Goal: Transaction & Acquisition: Purchase product/service

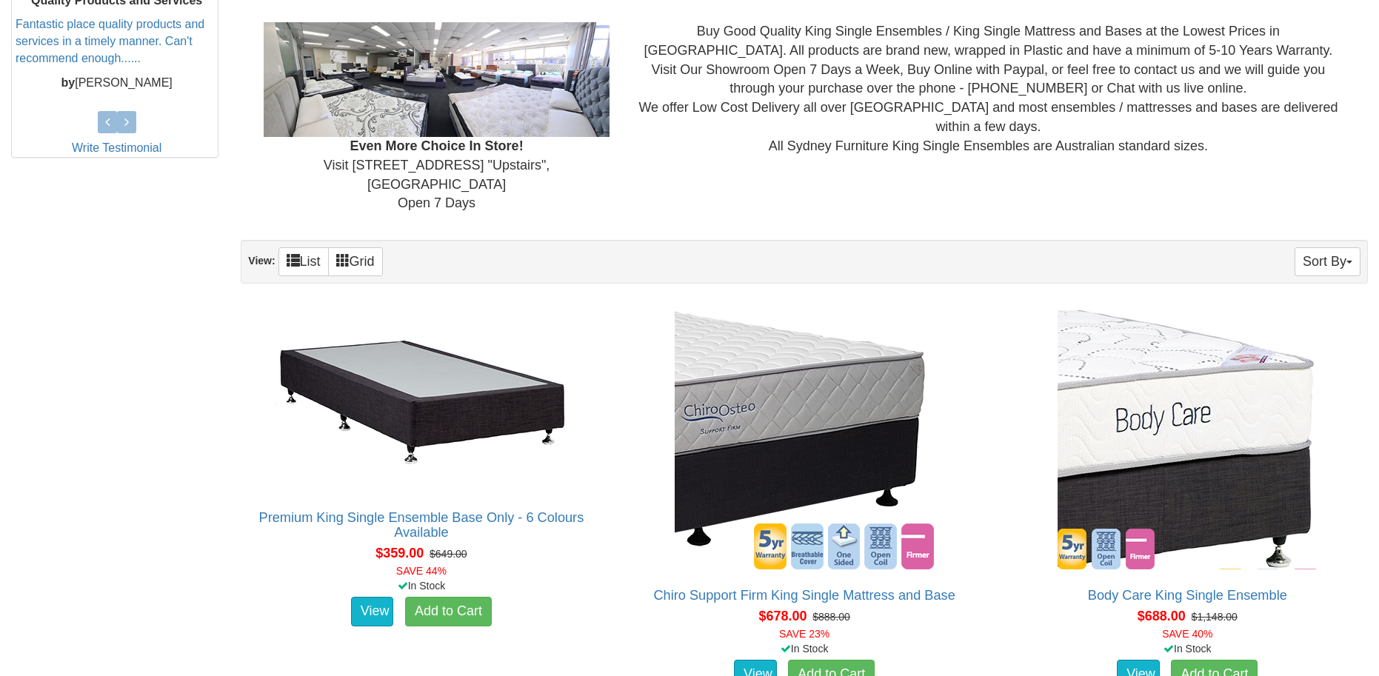
scroll to position [653, 0]
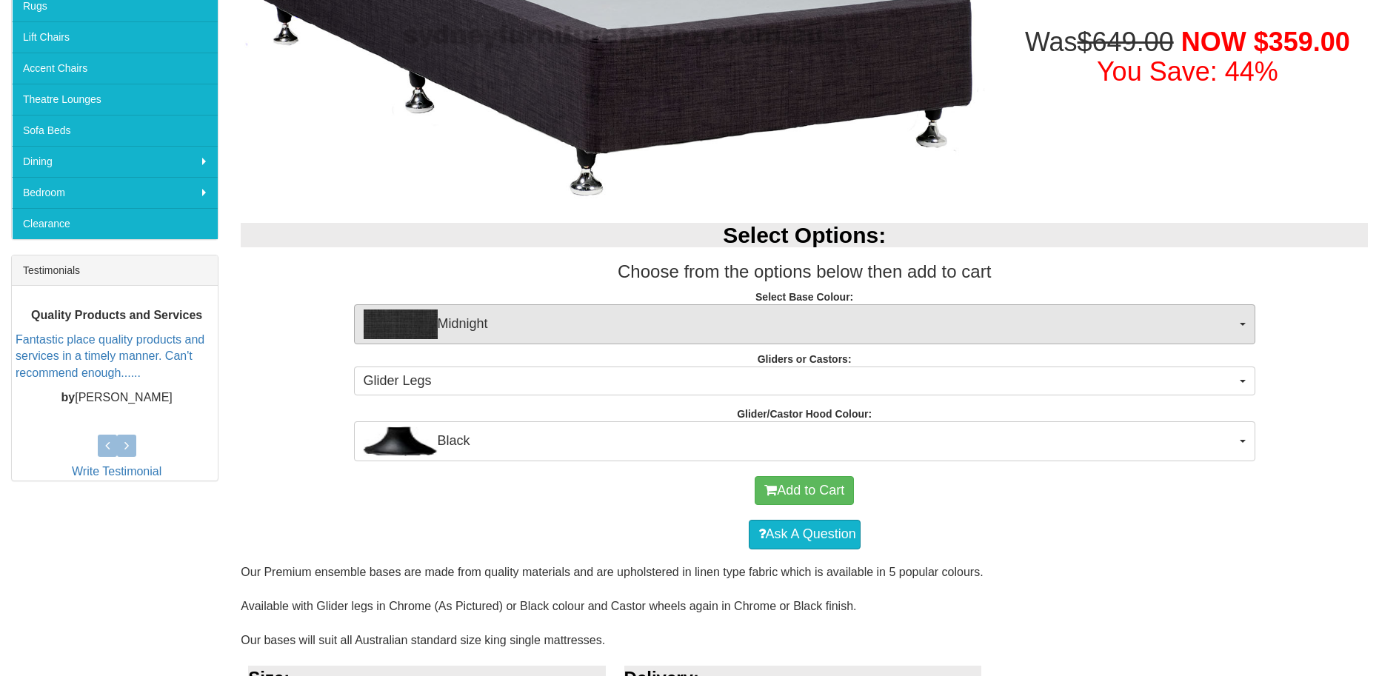
scroll to position [379, 0]
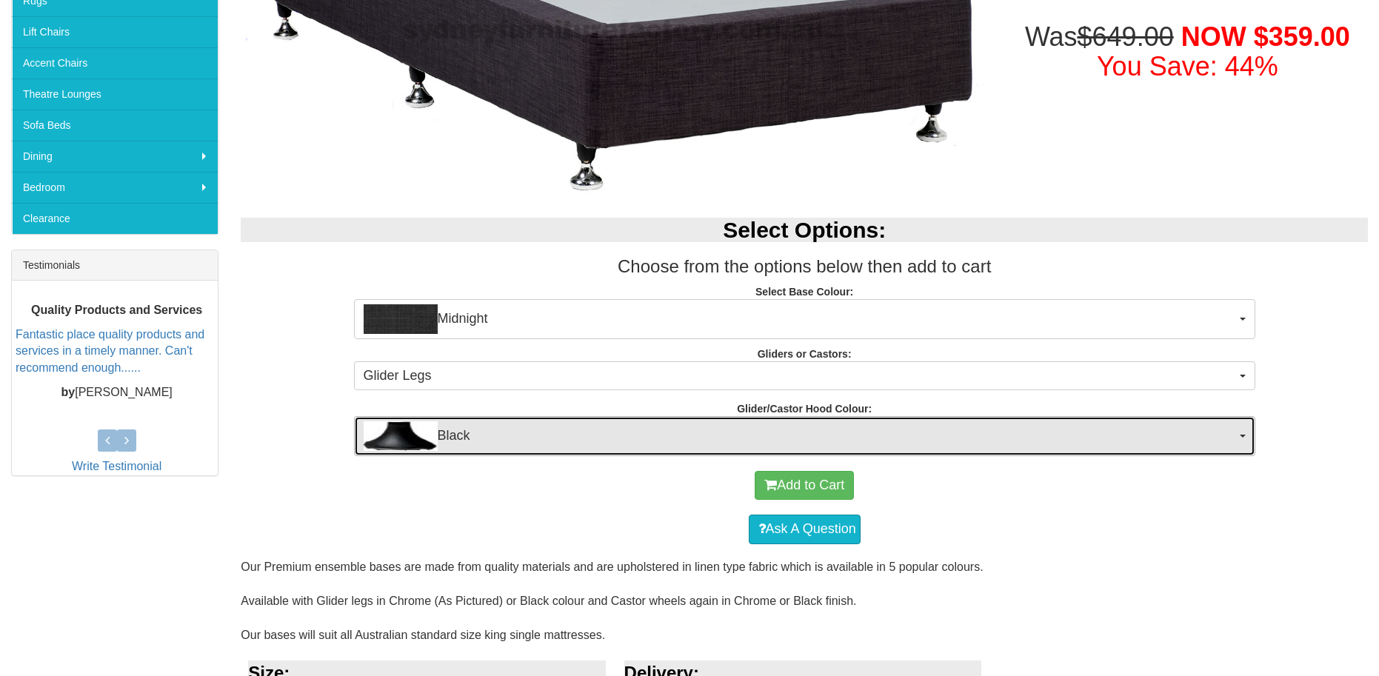
click at [693, 424] on span "Black" at bounding box center [800, 436] width 873 height 30
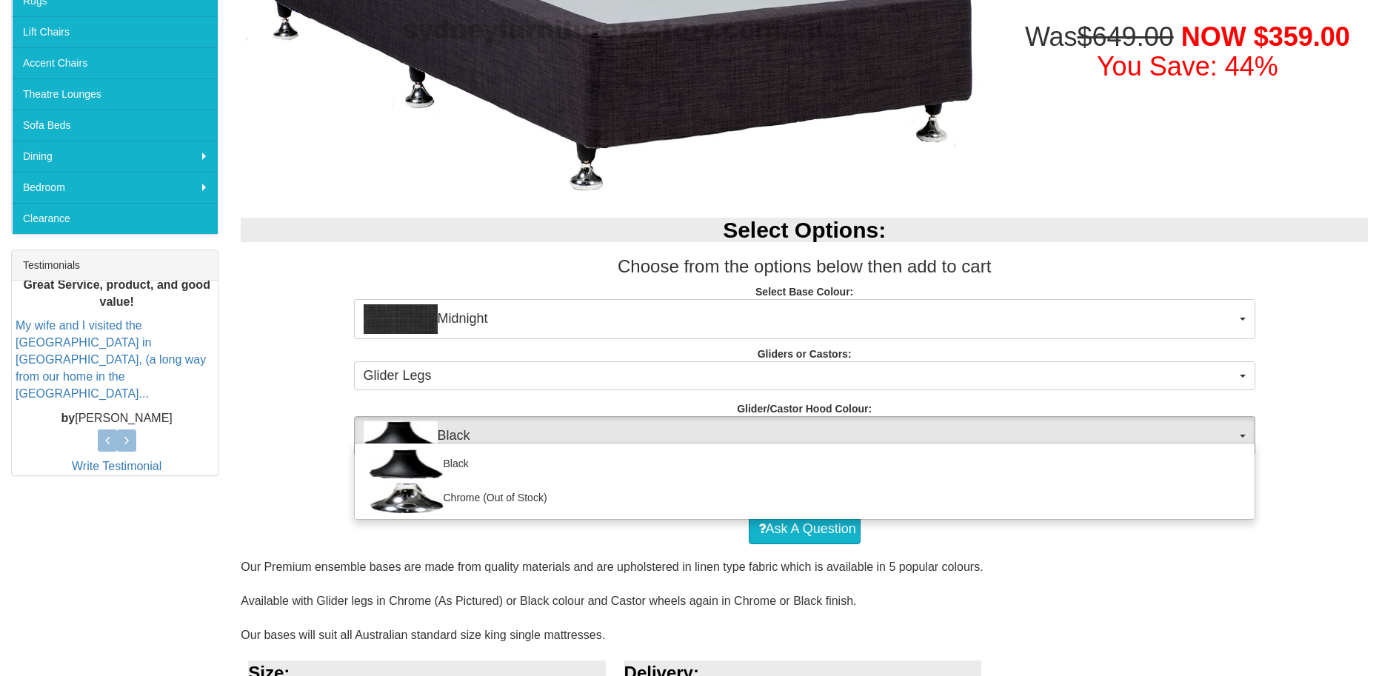
click at [319, 349] on div "Select Options: Choose from the options below then add to cart Select Base Colo…" at bounding box center [805, 329] width 1150 height 253
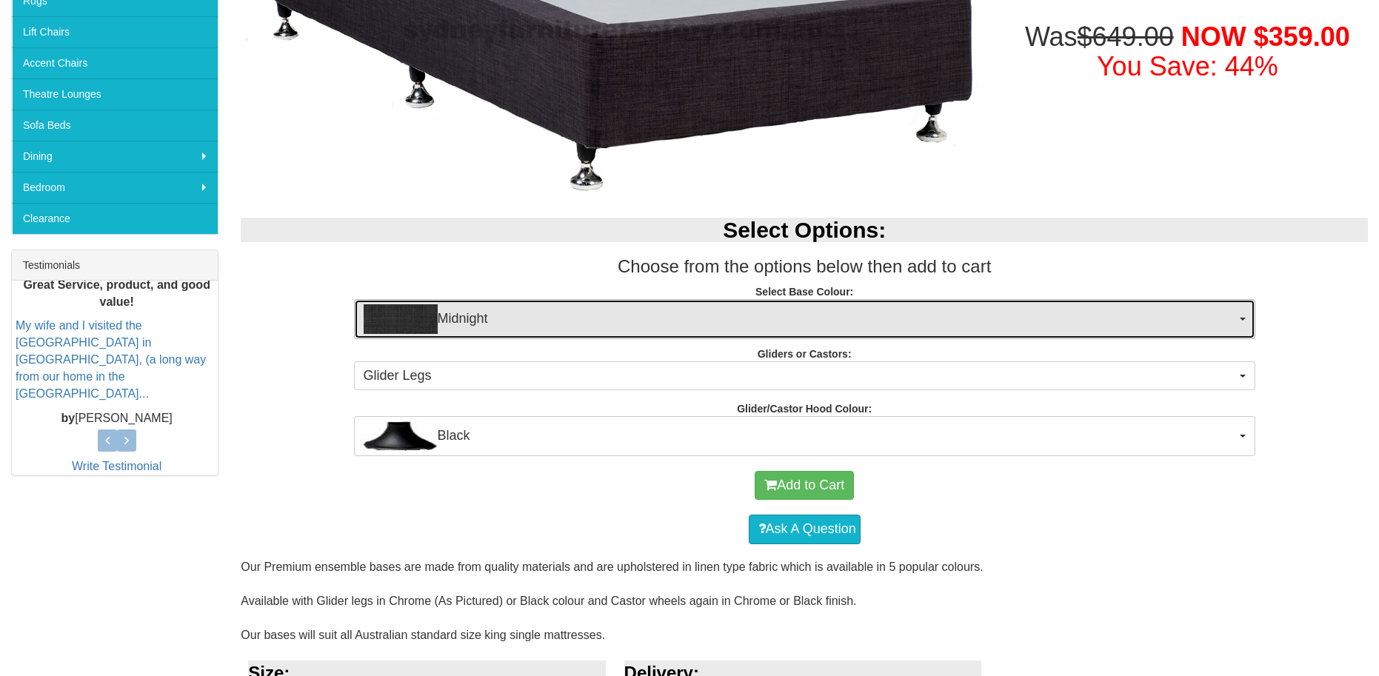
click at [408, 328] on img "button" at bounding box center [401, 319] width 74 height 30
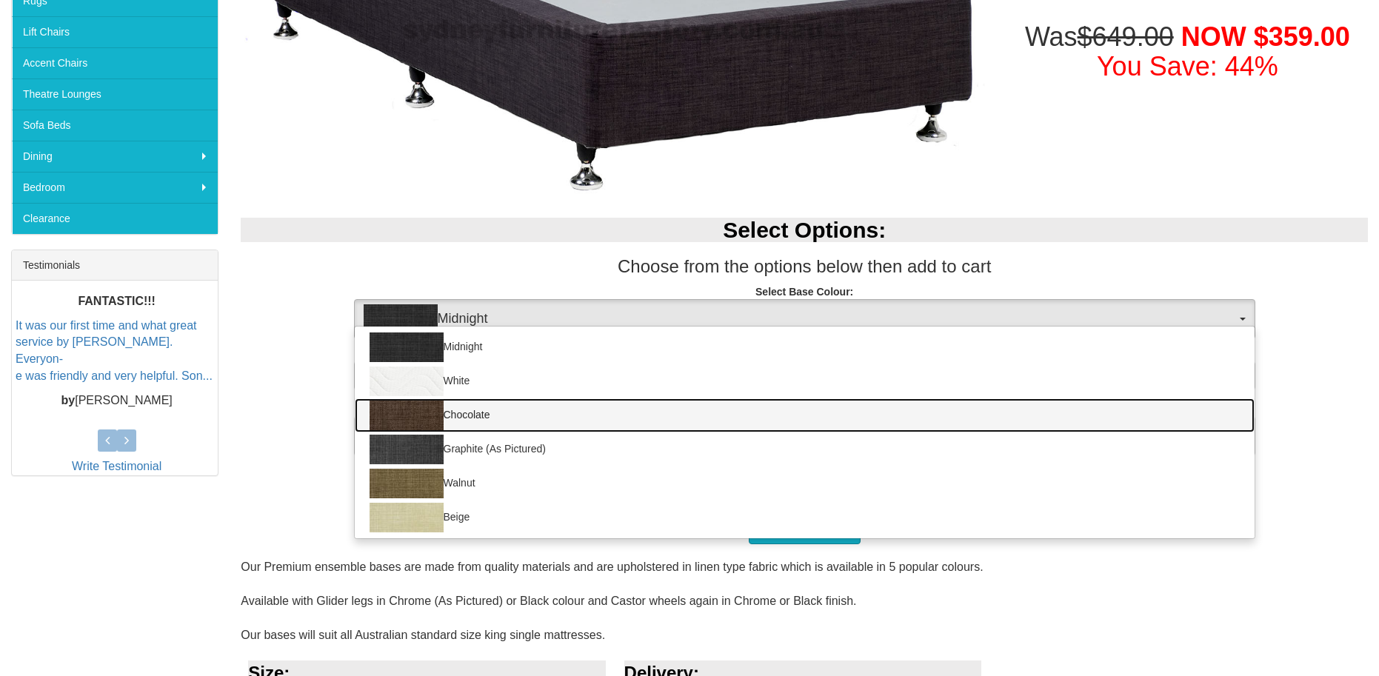
click at [433, 413] on img at bounding box center [407, 416] width 74 height 30
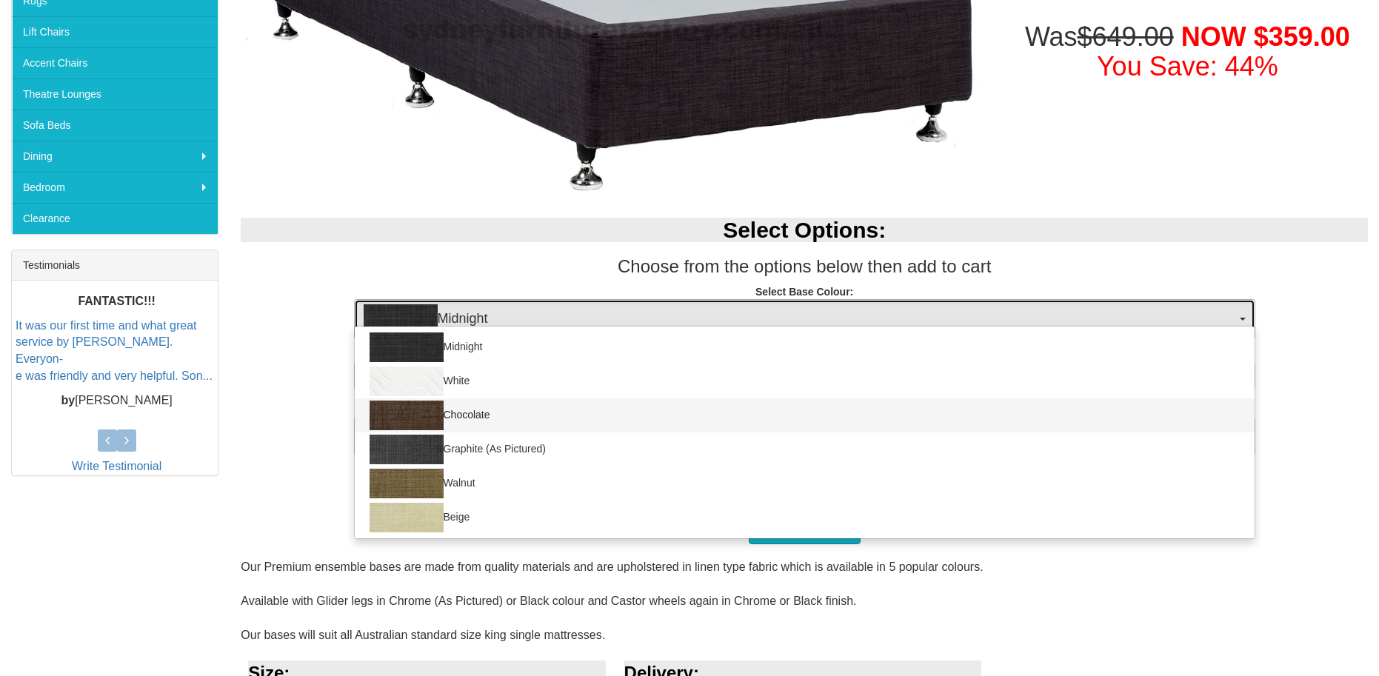
select select "1206"
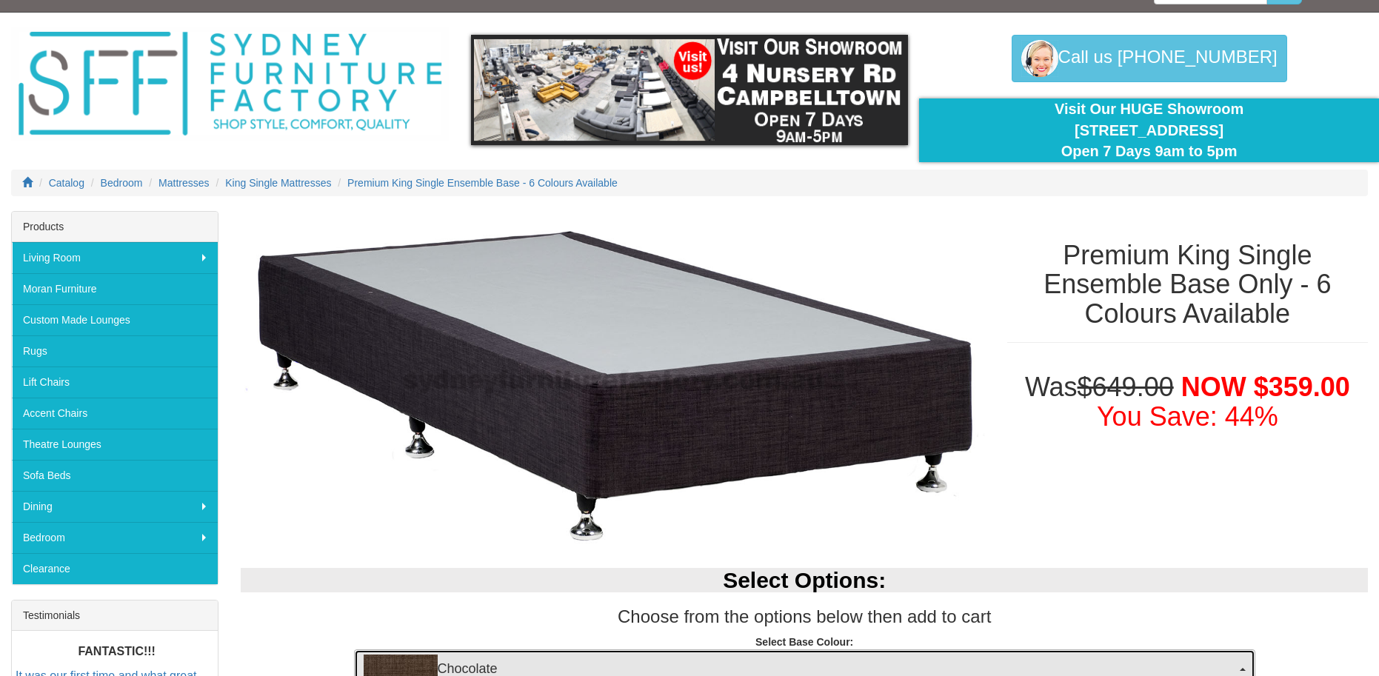
scroll to position [0, 0]
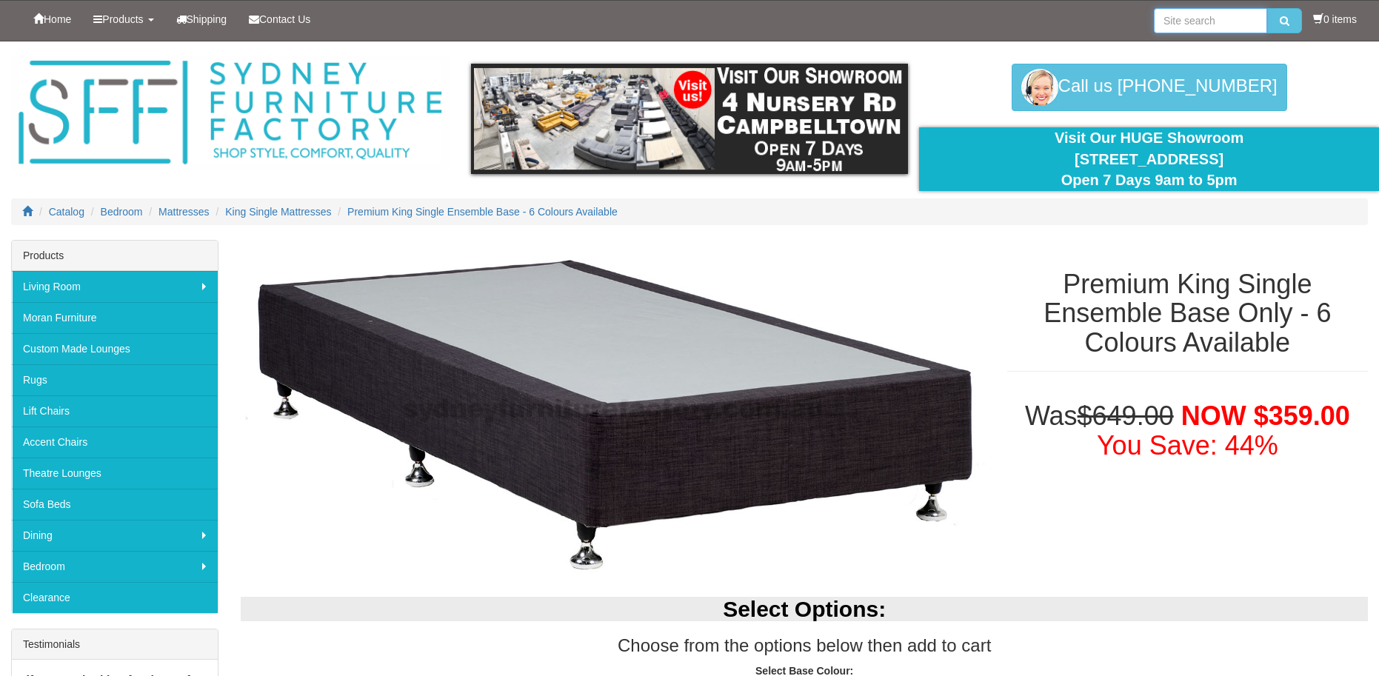
click at [1169, 20] on input "search" at bounding box center [1210, 20] width 113 height 25
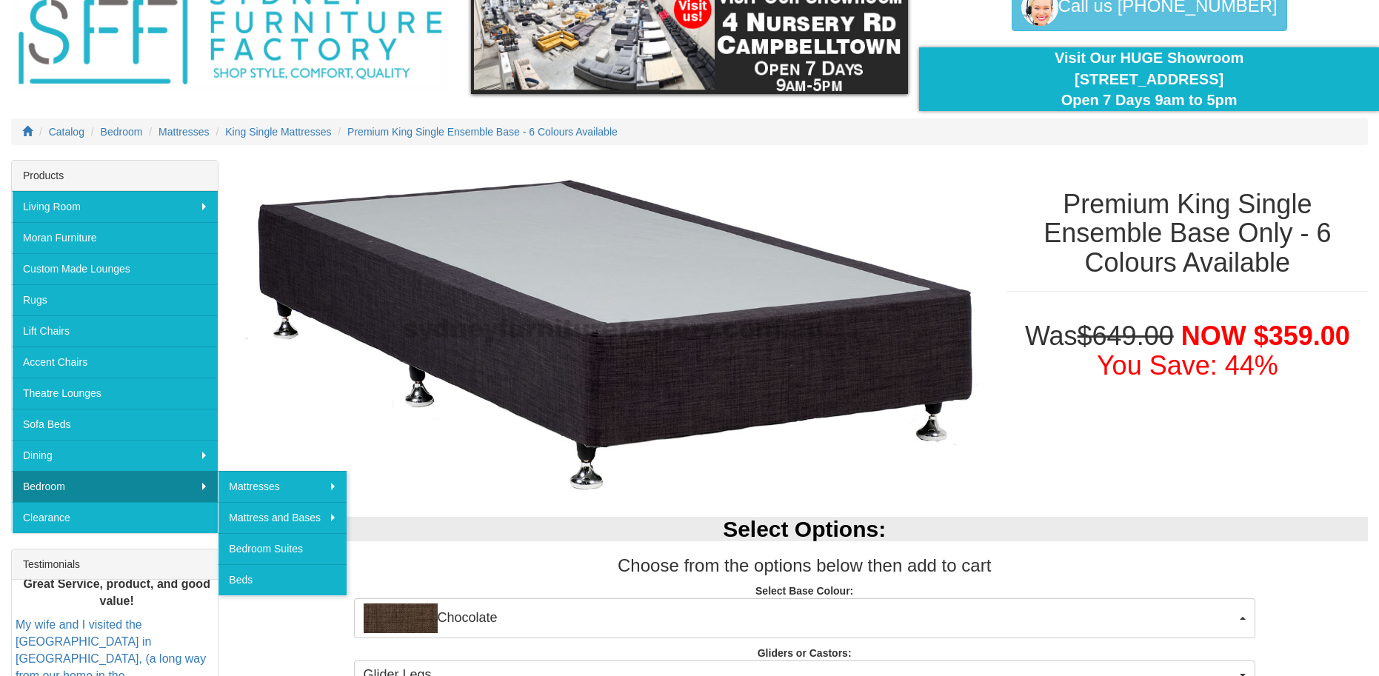
scroll to position [84, 0]
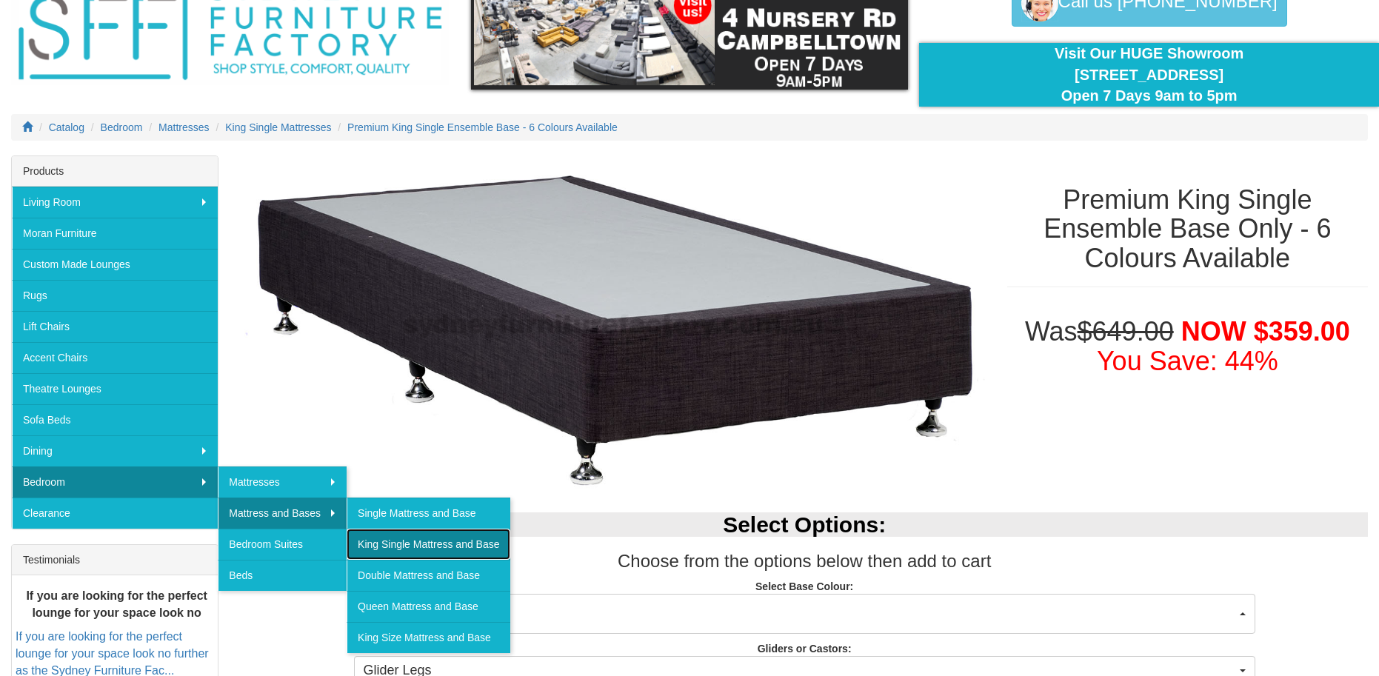
click at [410, 536] on link "King Single Mattress and Base" at bounding box center [428, 544] width 163 height 31
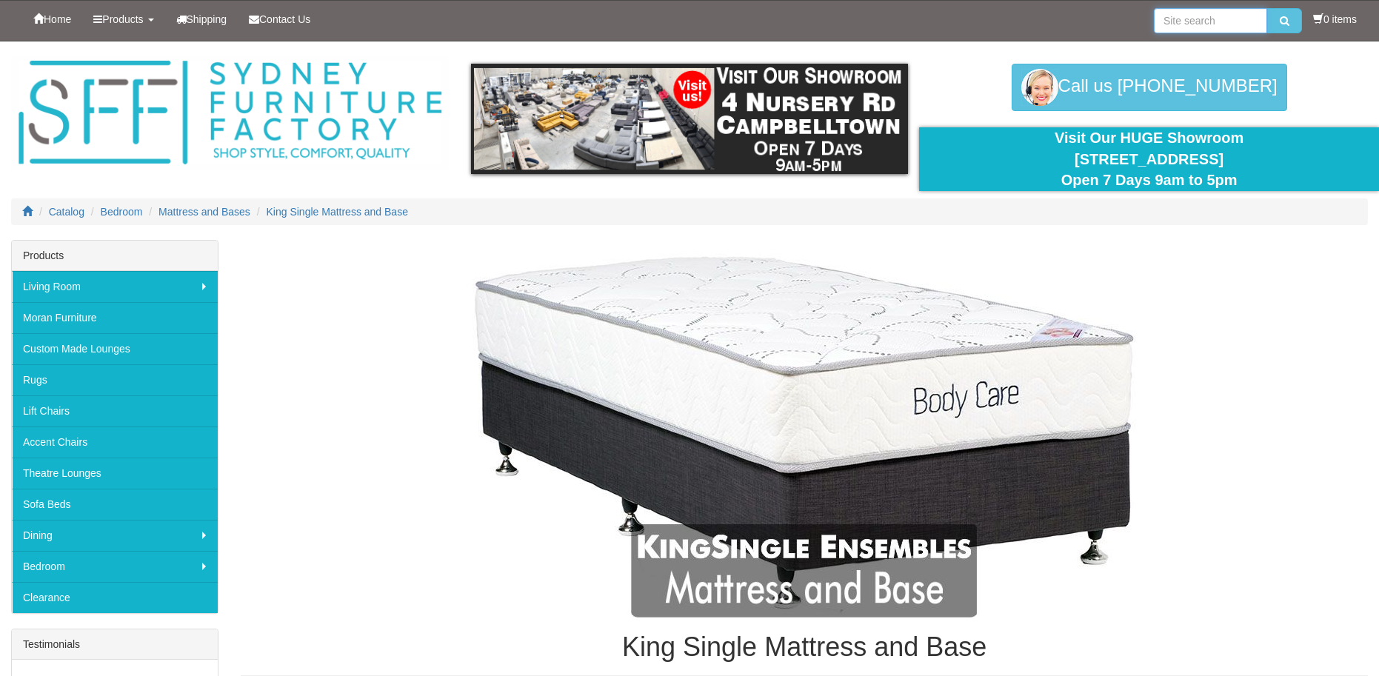
click at [1193, 27] on input "search" at bounding box center [1210, 20] width 113 height 25
type input "bedhead"
click at [1267, 8] on button "submit" at bounding box center [1284, 20] width 35 height 25
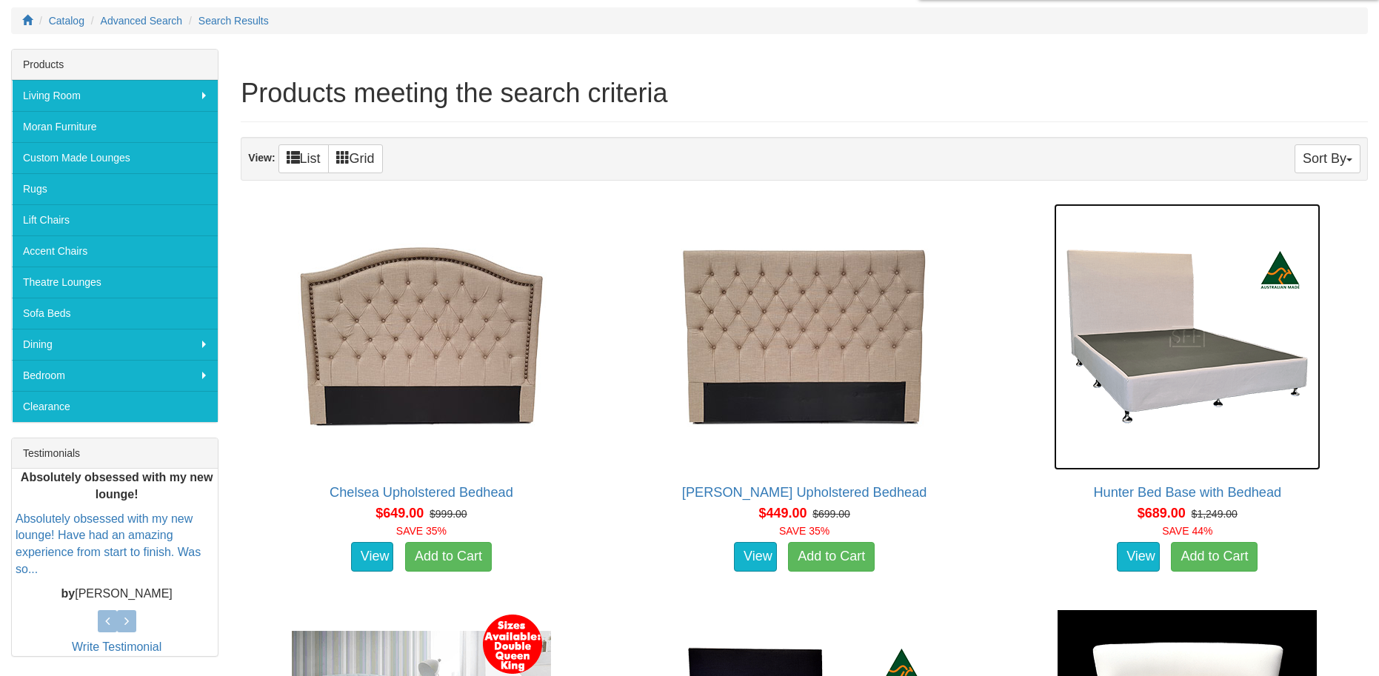
scroll to position [190, 0]
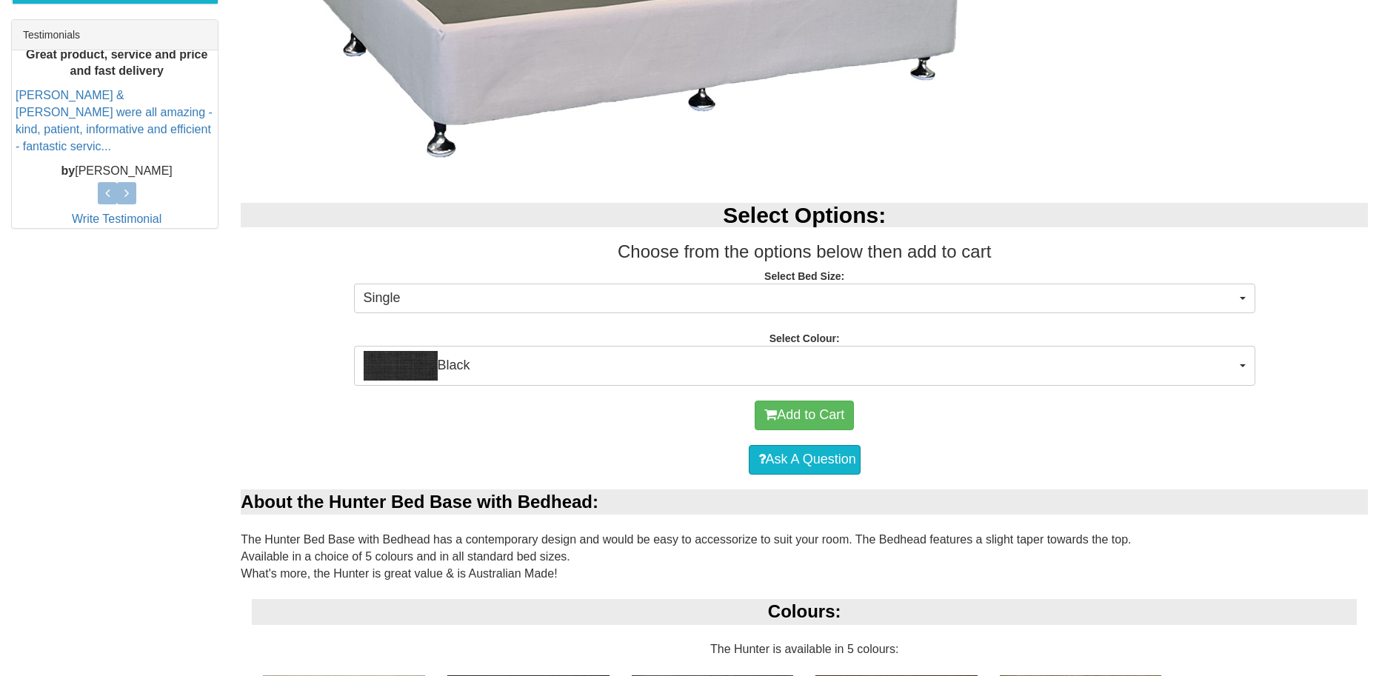
scroll to position [613, 0]
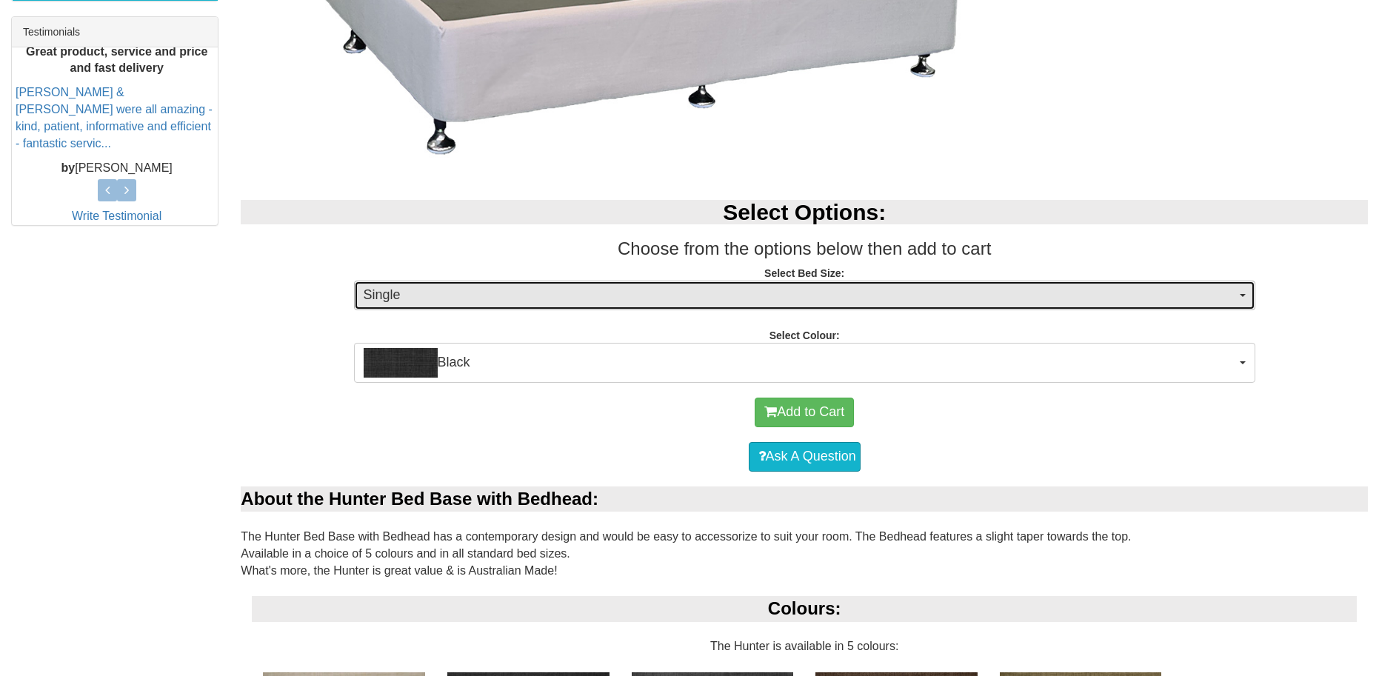
click at [613, 298] on span "Single" at bounding box center [800, 295] width 873 height 19
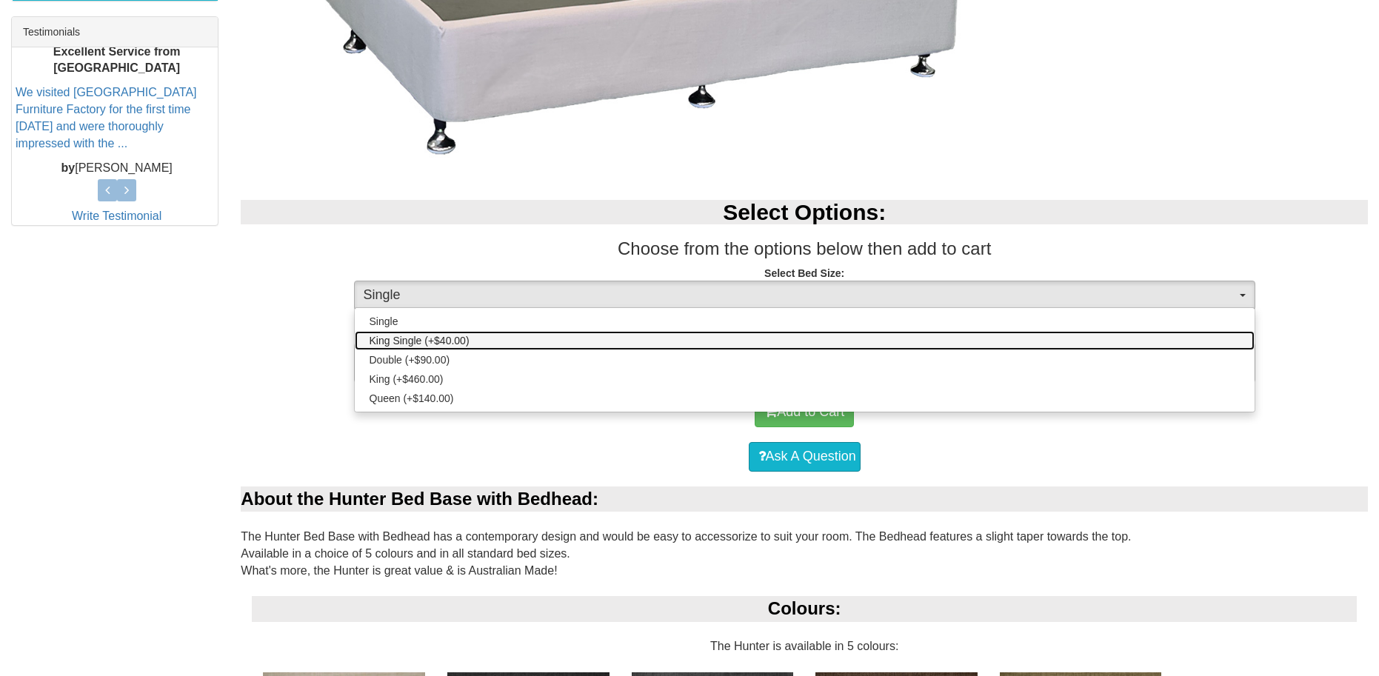
click at [514, 340] on link "King Single (+$40.00)" at bounding box center [805, 340] width 900 height 19
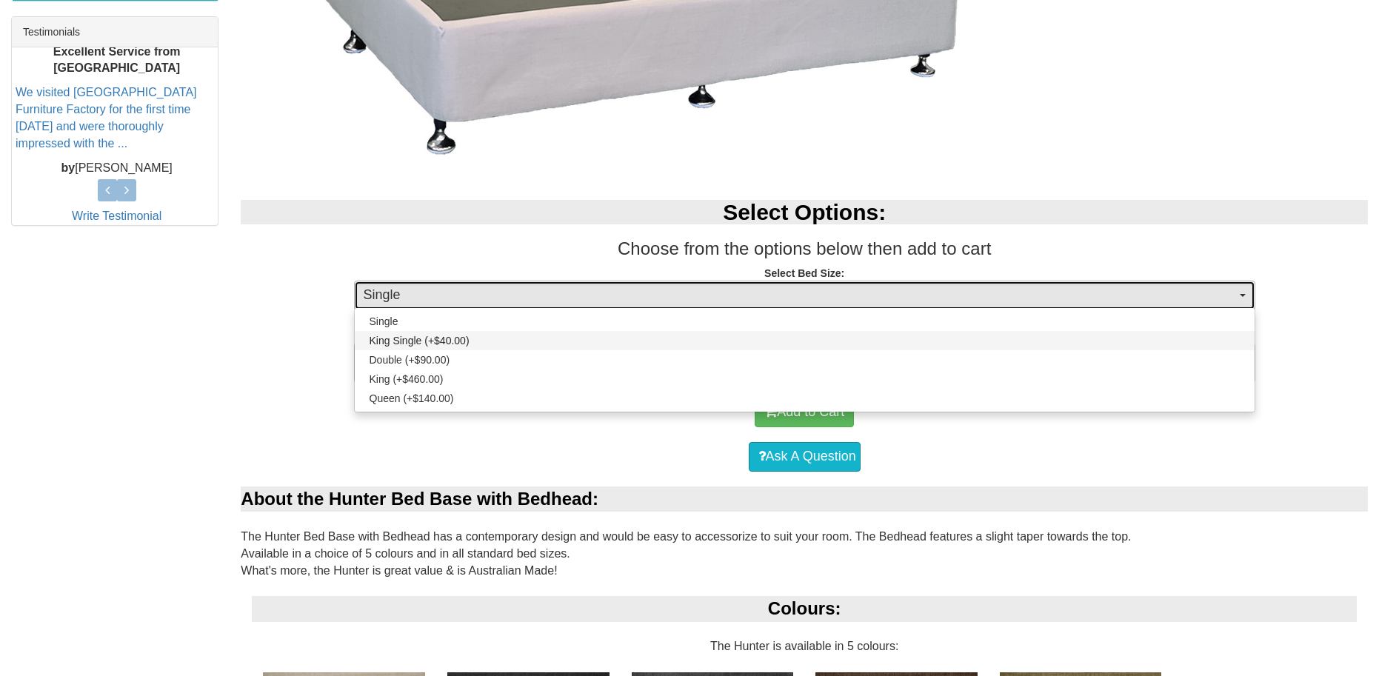
select select "1298"
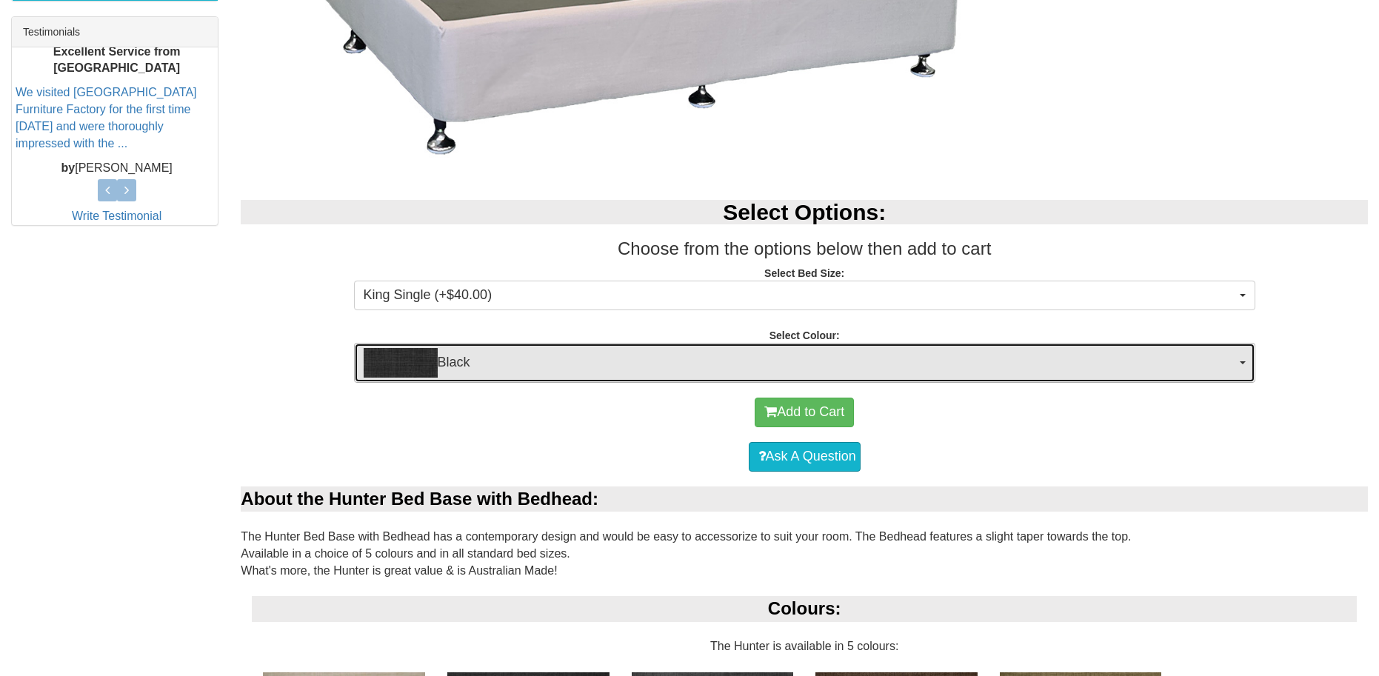
click at [504, 373] on span "Black" at bounding box center [800, 363] width 873 height 30
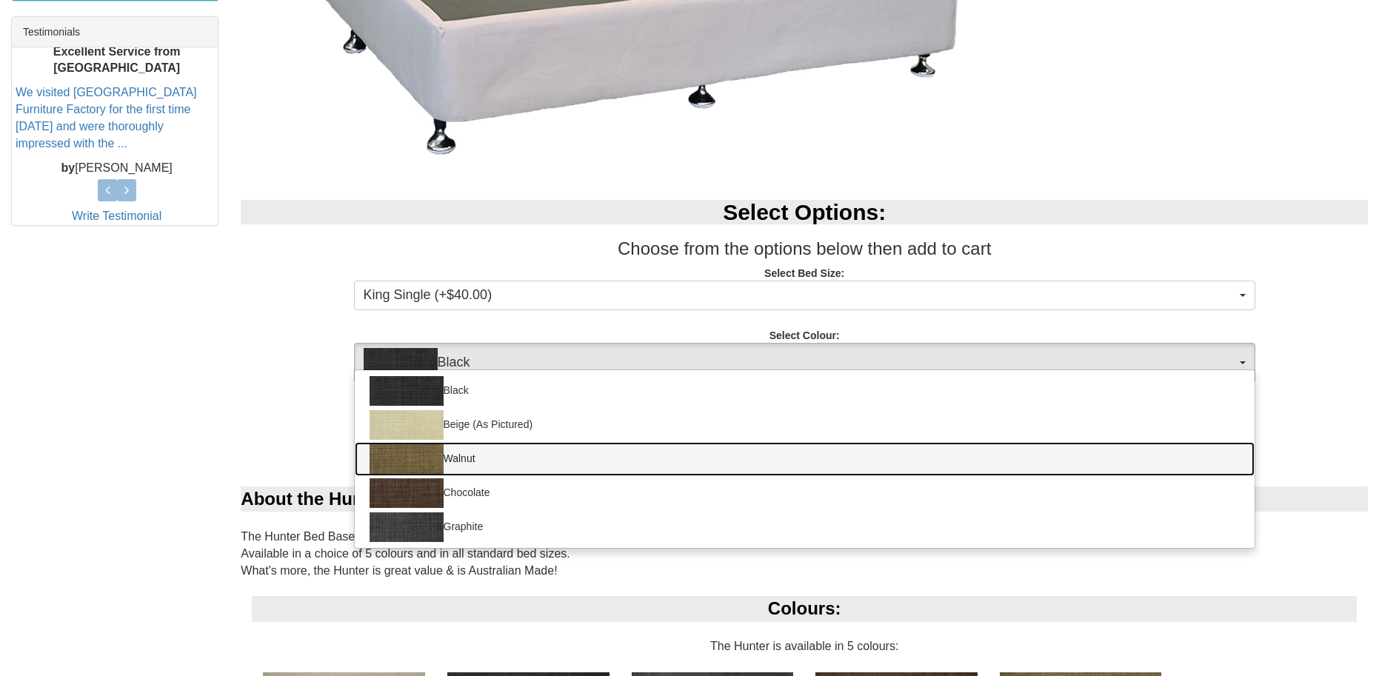
click at [456, 461] on link "Walnut" at bounding box center [805, 459] width 900 height 34
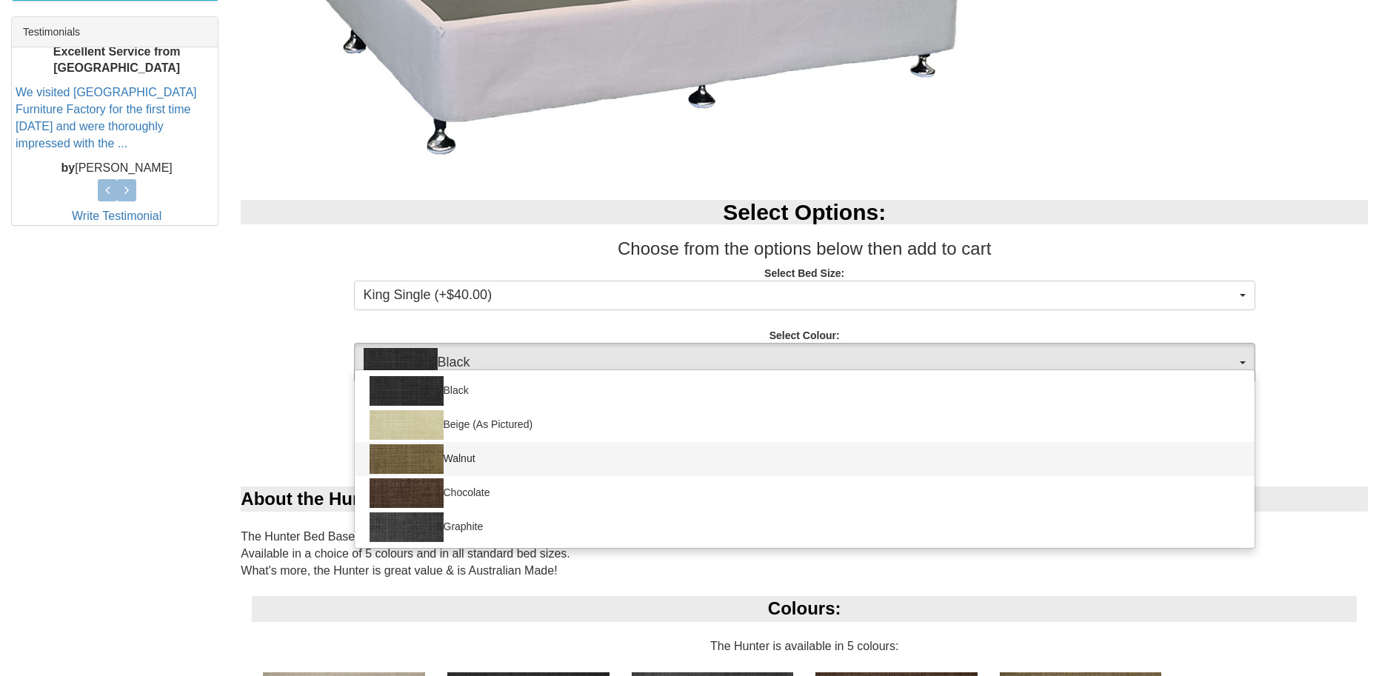
select select "1626"
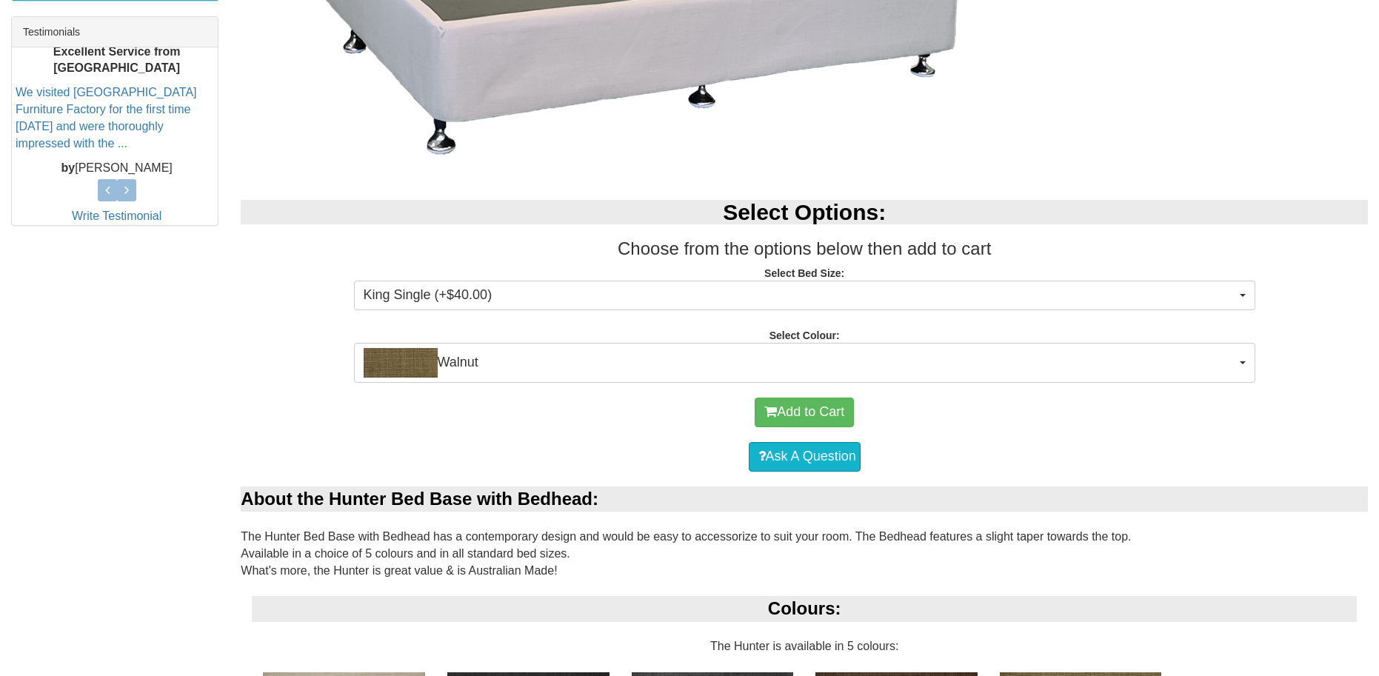
click at [501, 453] on div "Ask A Question" at bounding box center [804, 457] width 1113 height 44
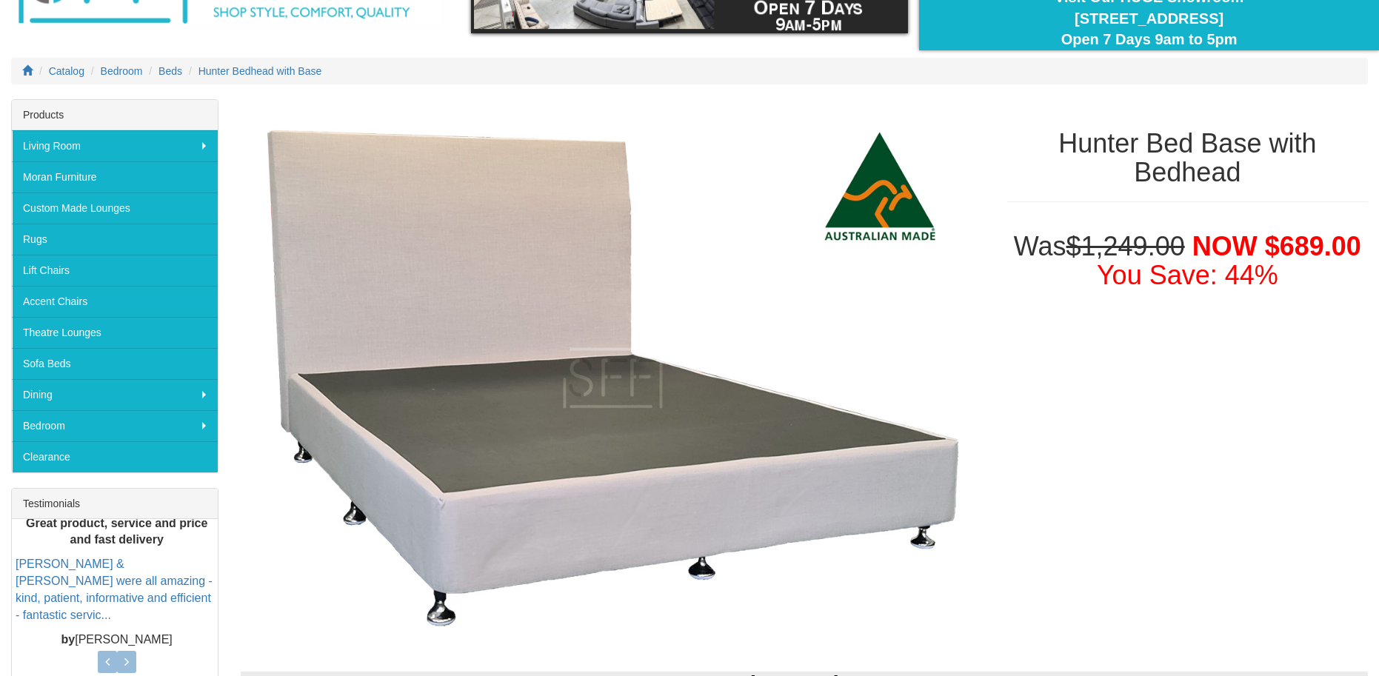
scroll to position [143, 0]
